Goal: Task Accomplishment & Management: Manage account settings

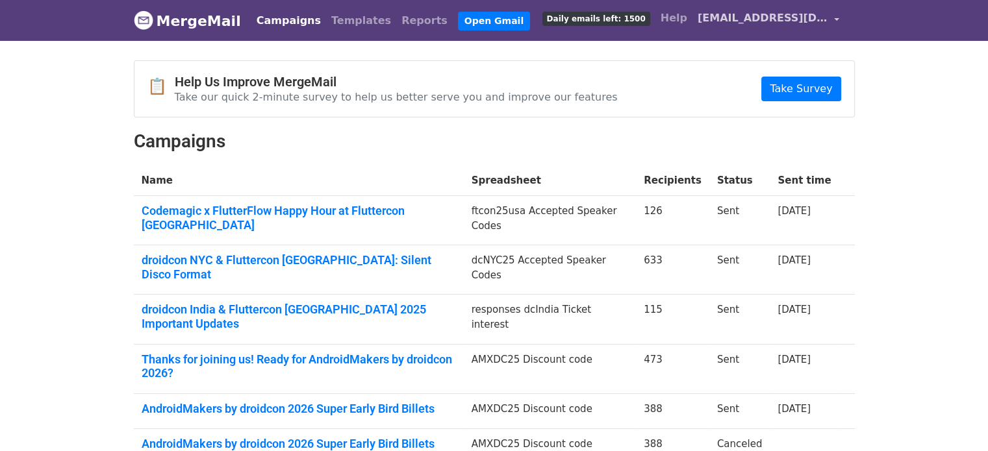
click at [748, 23] on span "[EMAIL_ADDRESS][DOMAIN_NAME]" at bounding box center [763, 18] width 130 height 16
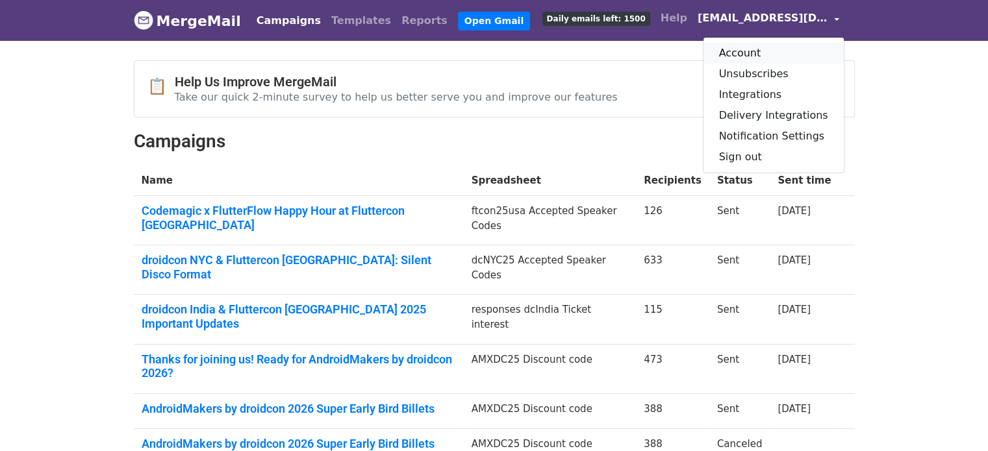
click at [748, 53] on link "Account" at bounding box center [773, 53] width 140 height 21
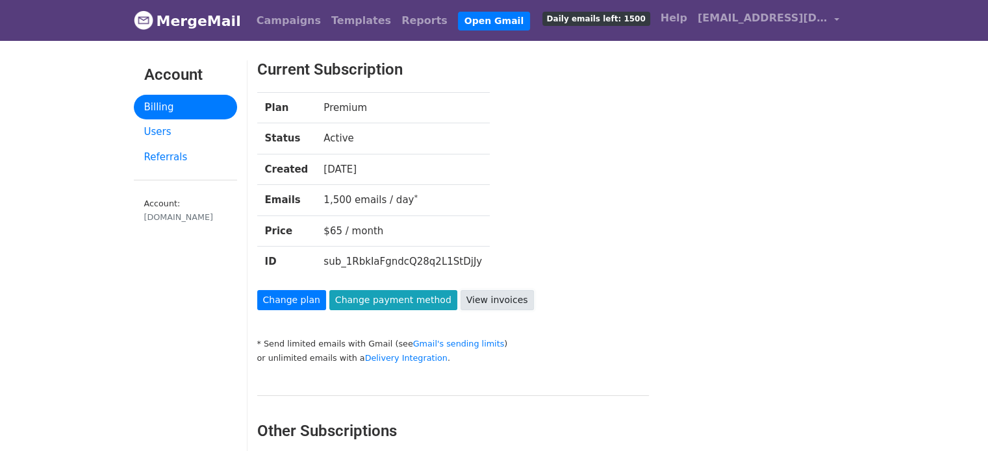
click at [462, 298] on link "View invoices" at bounding box center [497, 300] width 73 height 20
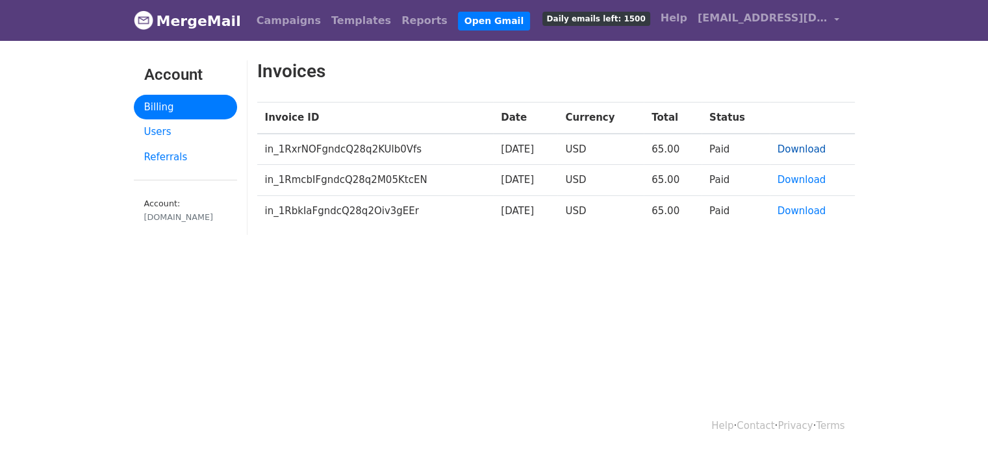
click at [807, 149] on link "Download" at bounding box center [802, 150] width 49 height 12
click at [791, 179] on link "Download" at bounding box center [802, 180] width 49 height 12
